Goal: Navigation & Orientation: Find specific page/section

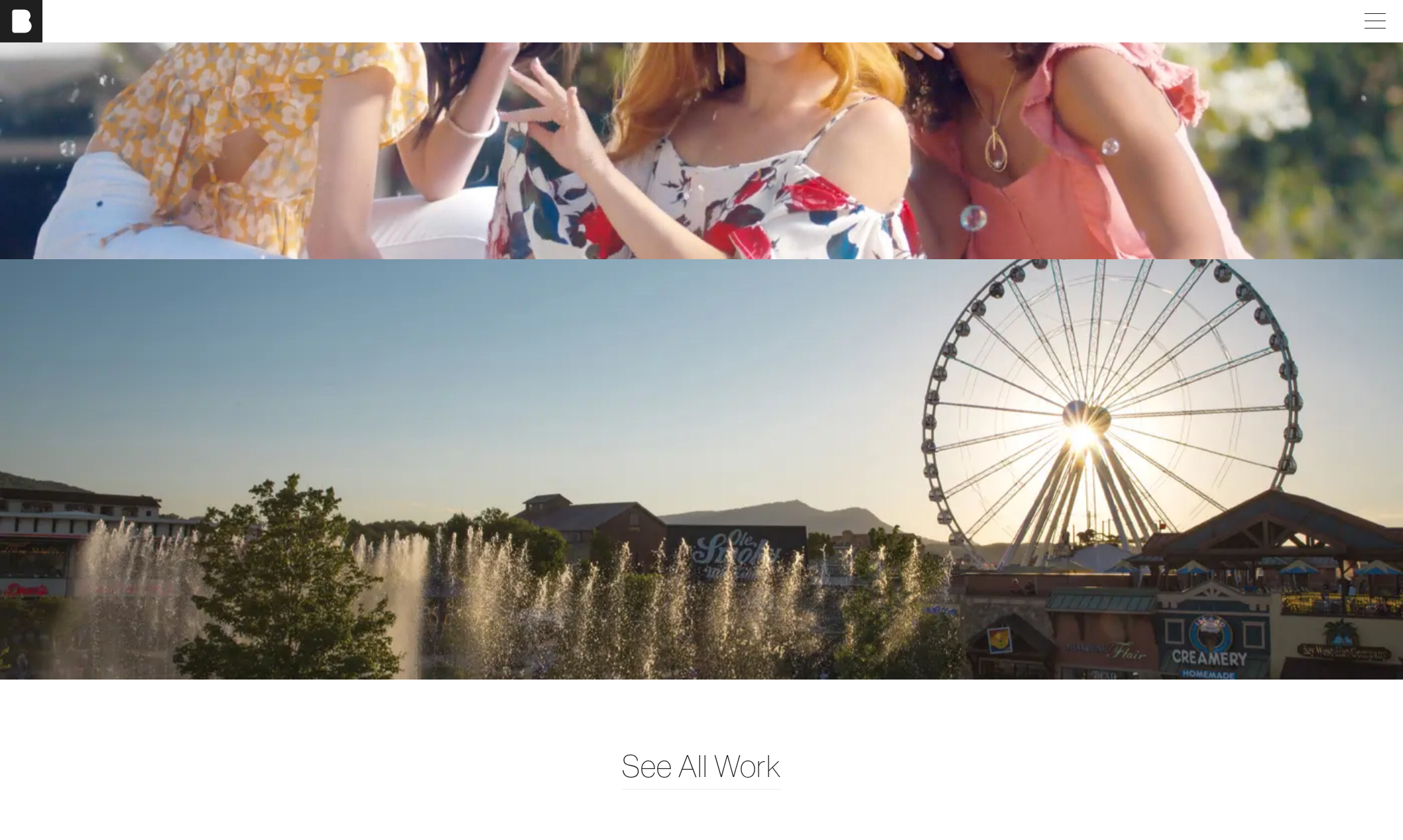
scroll to position [4031, 0]
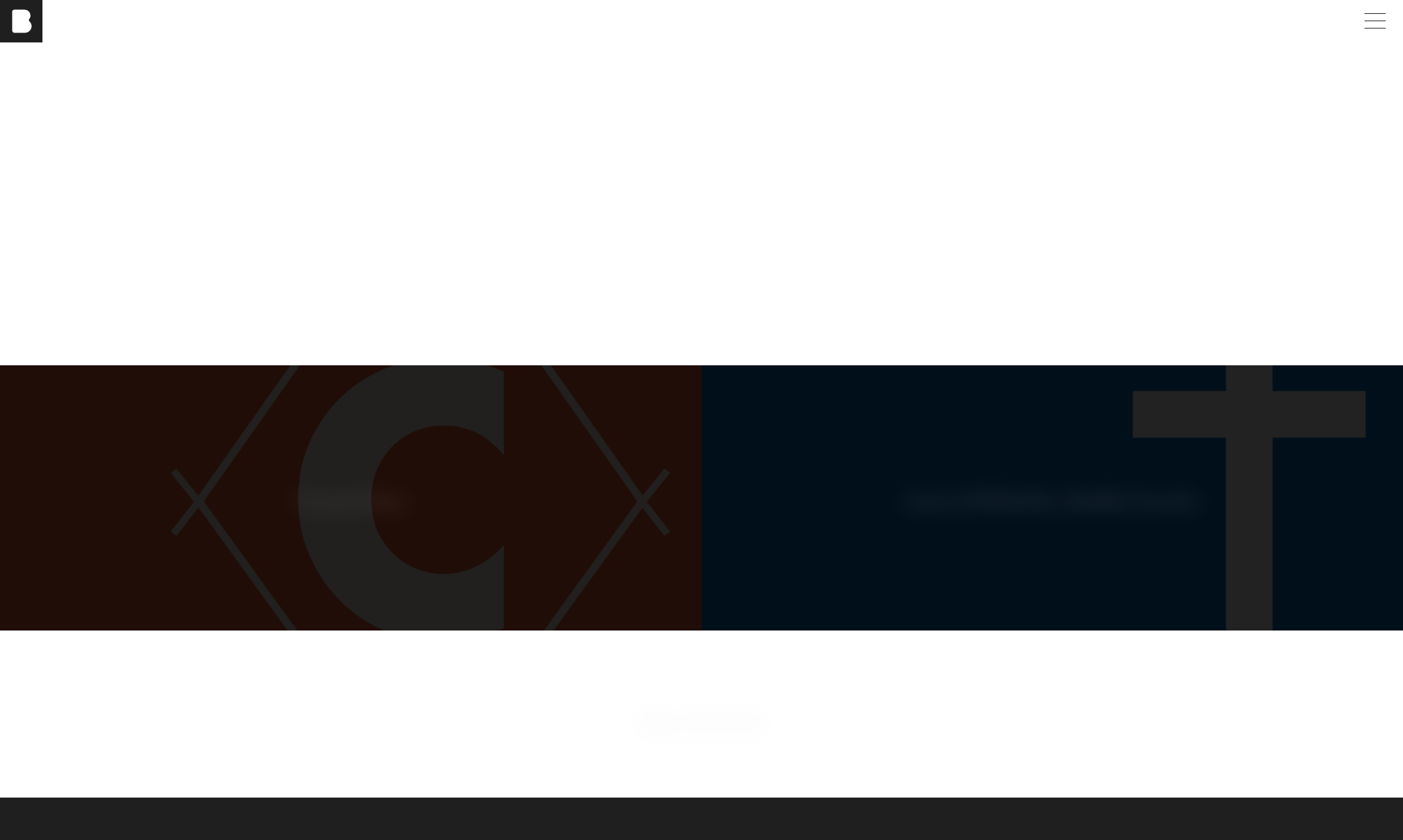
scroll to position [5864, 0]
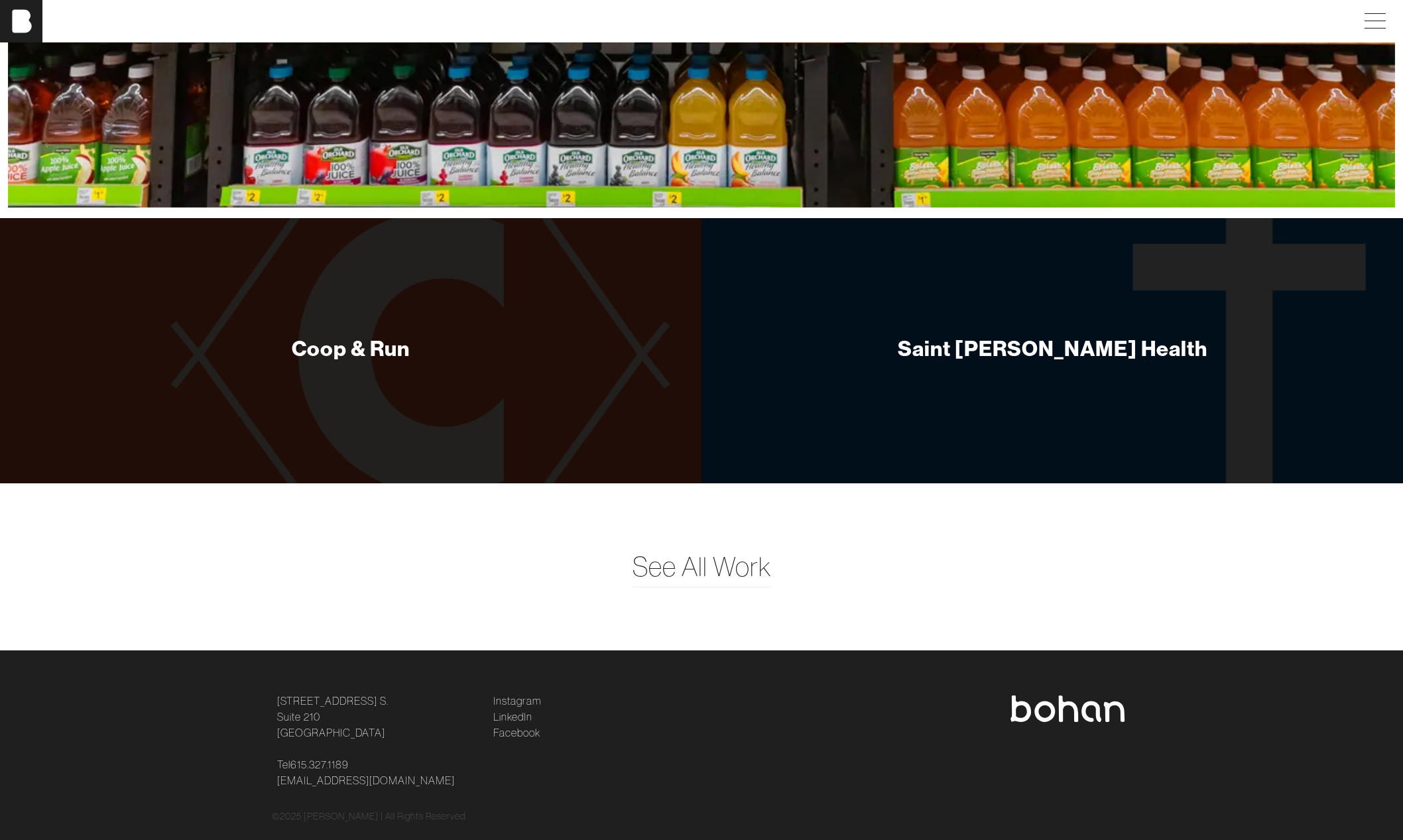
click at [1074, 696] on img at bounding box center [1068, 709] width 116 height 27
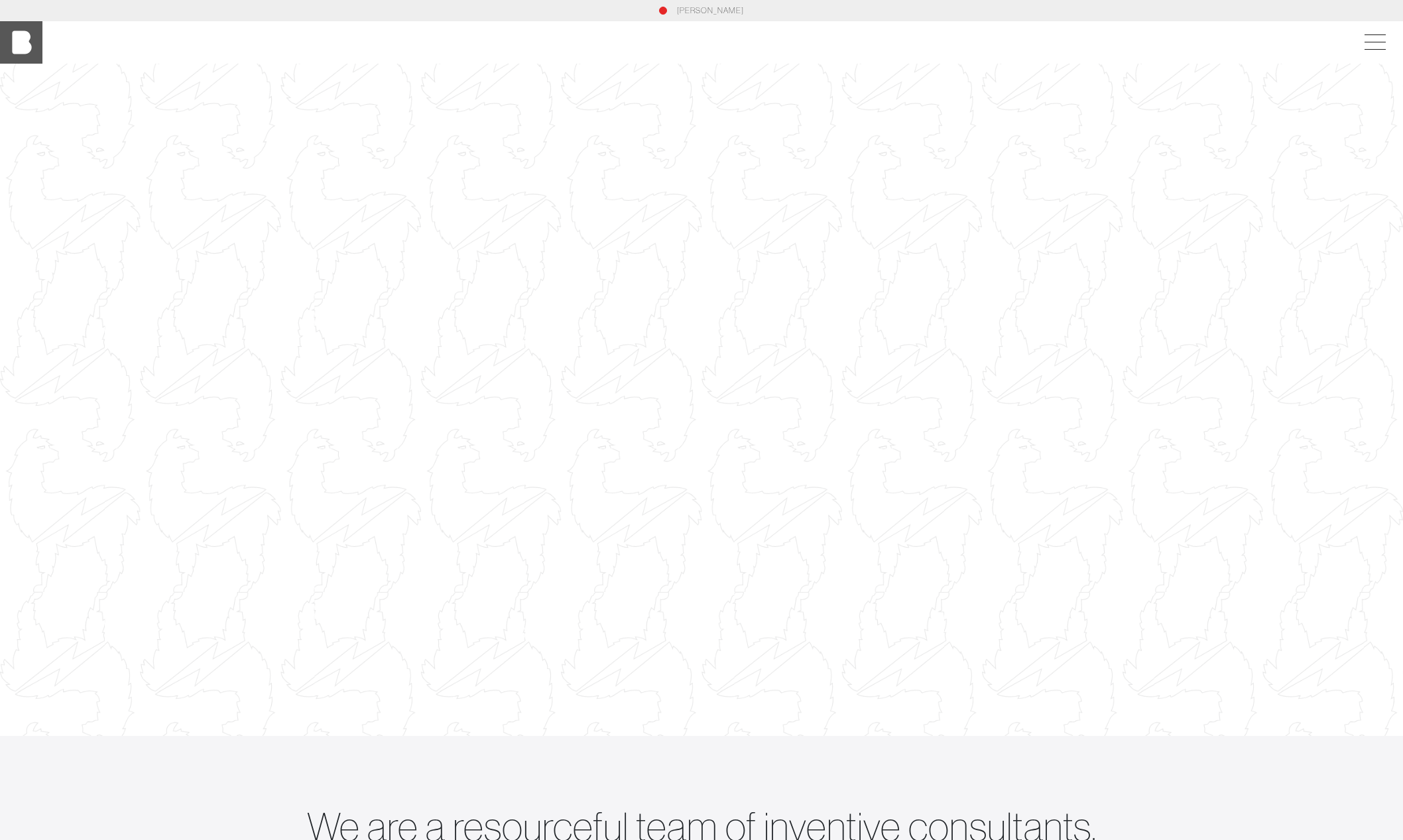
click at [29, 52] on img at bounding box center [21, 43] width 43 height 43
